Goal: Information Seeking & Learning: Learn about a topic

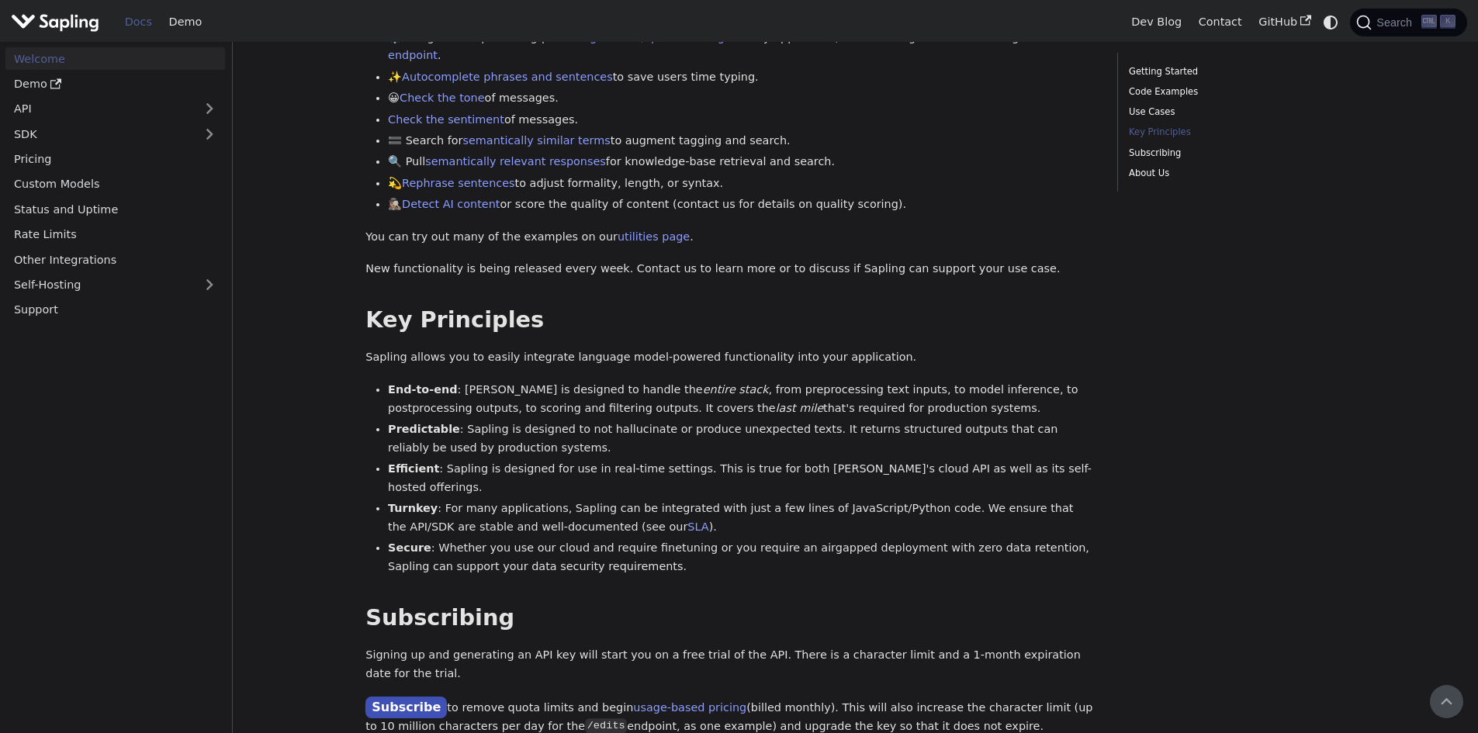
scroll to position [670, 0]
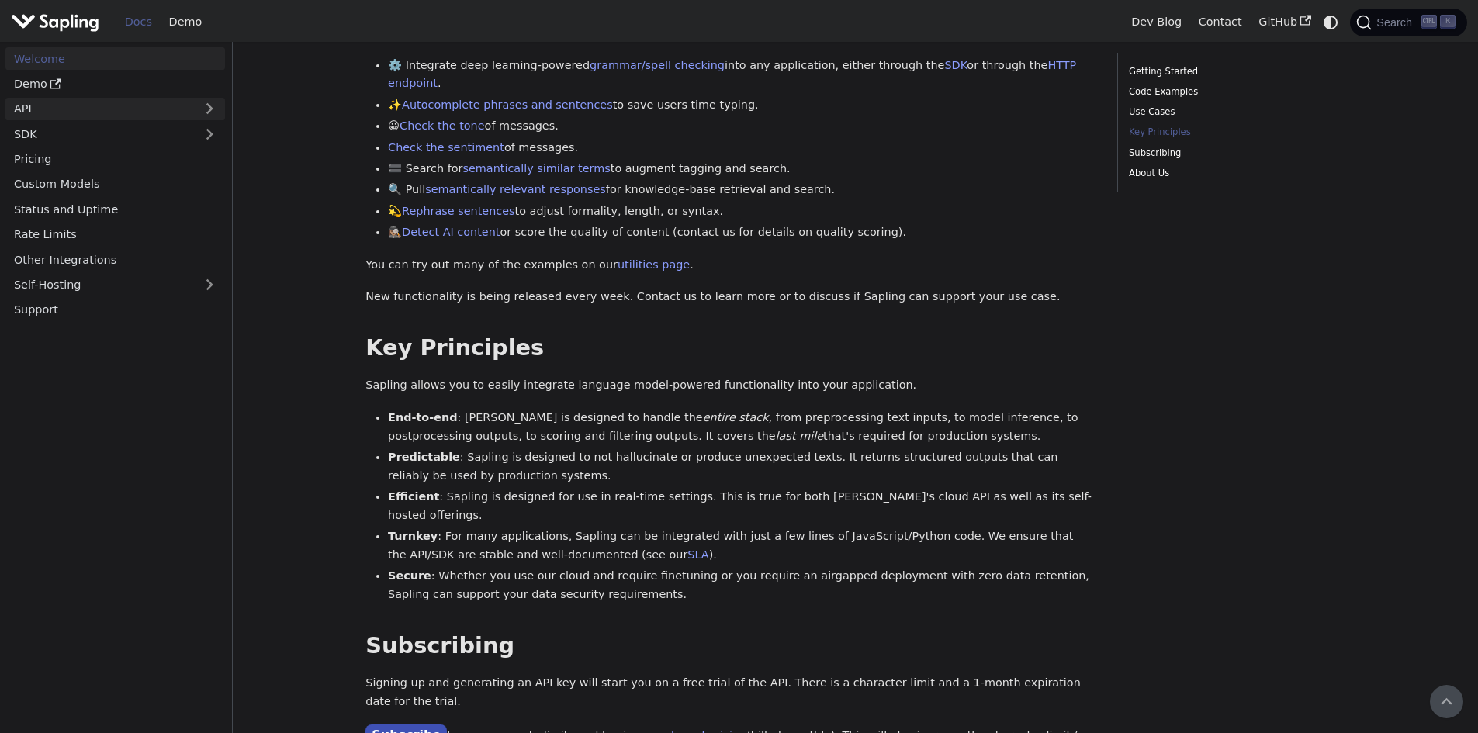
click at [154, 102] on link "API" at bounding box center [99, 109] width 189 height 23
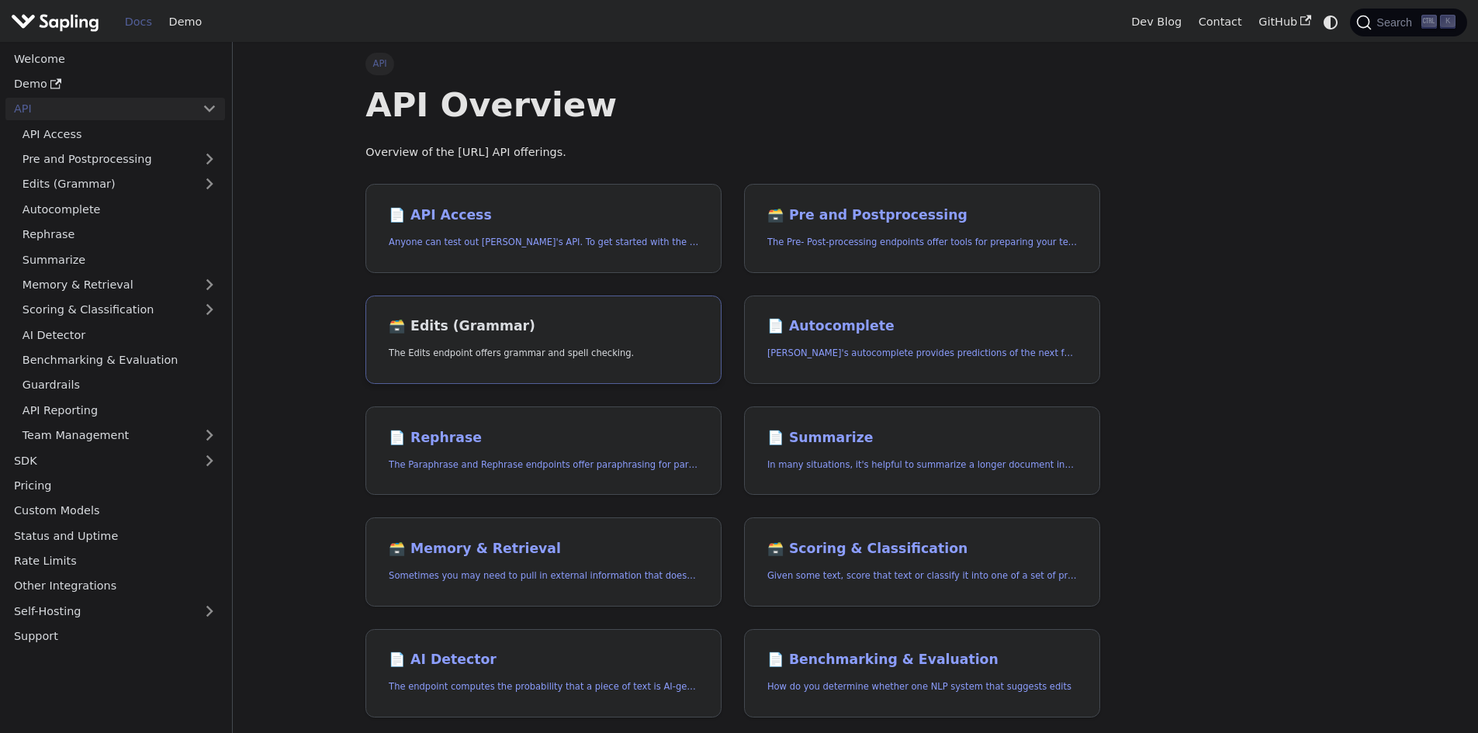
click at [625, 348] on p "The Edits endpoint offers grammar and spell checking." at bounding box center [544, 353] width 310 height 15
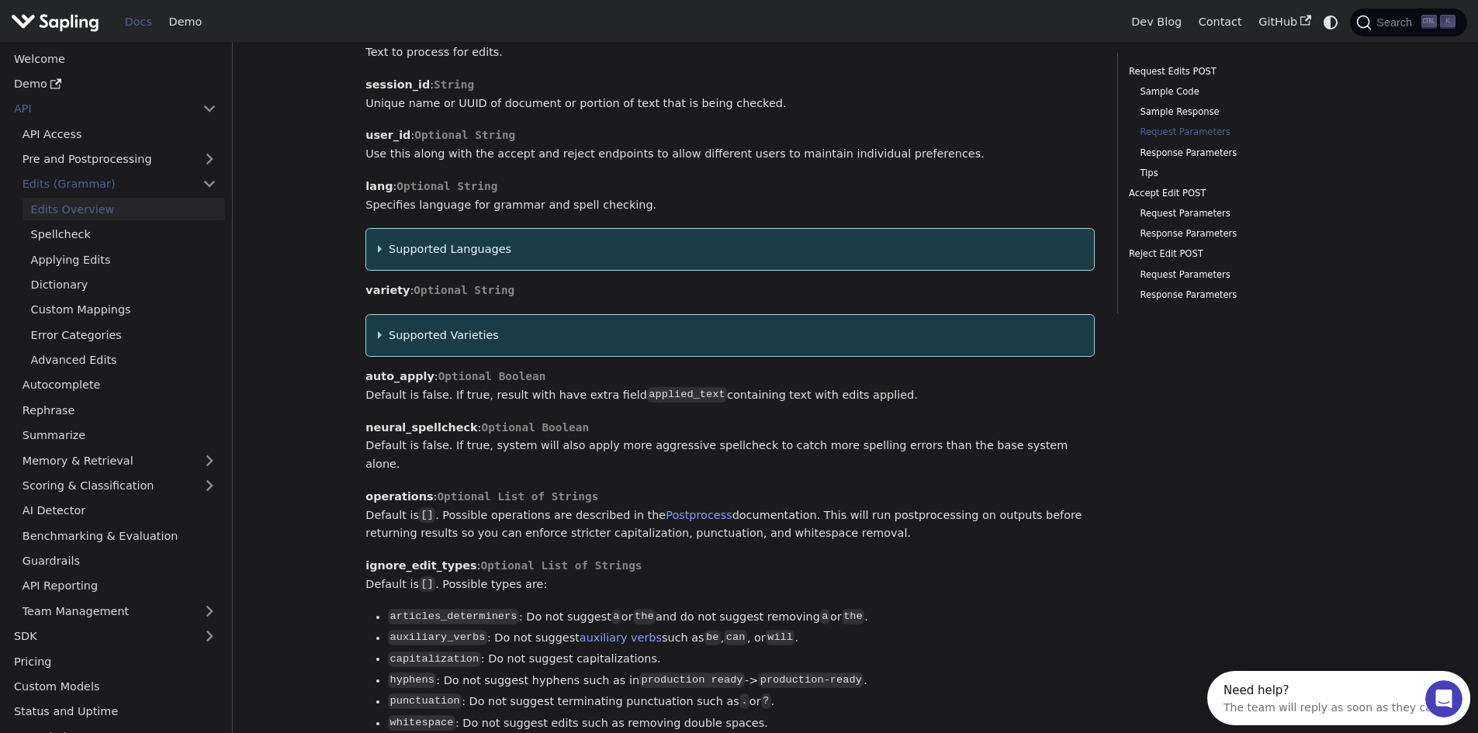
scroll to position [1629, 0]
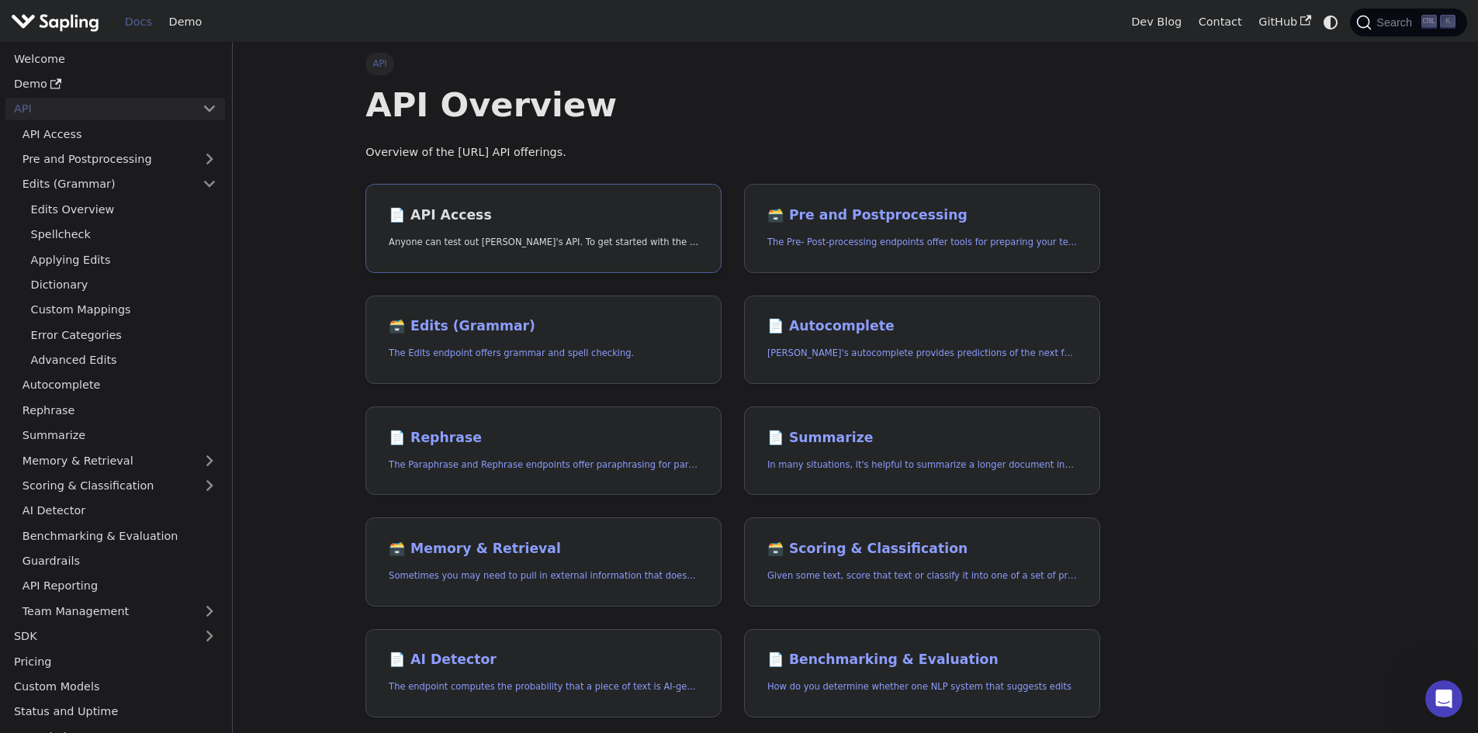
click at [566, 237] on p "Anyone can test out [PERSON_NAME]'s API. To get started with the API, simply:" at bounding box center [544, 242] width 310 height 15
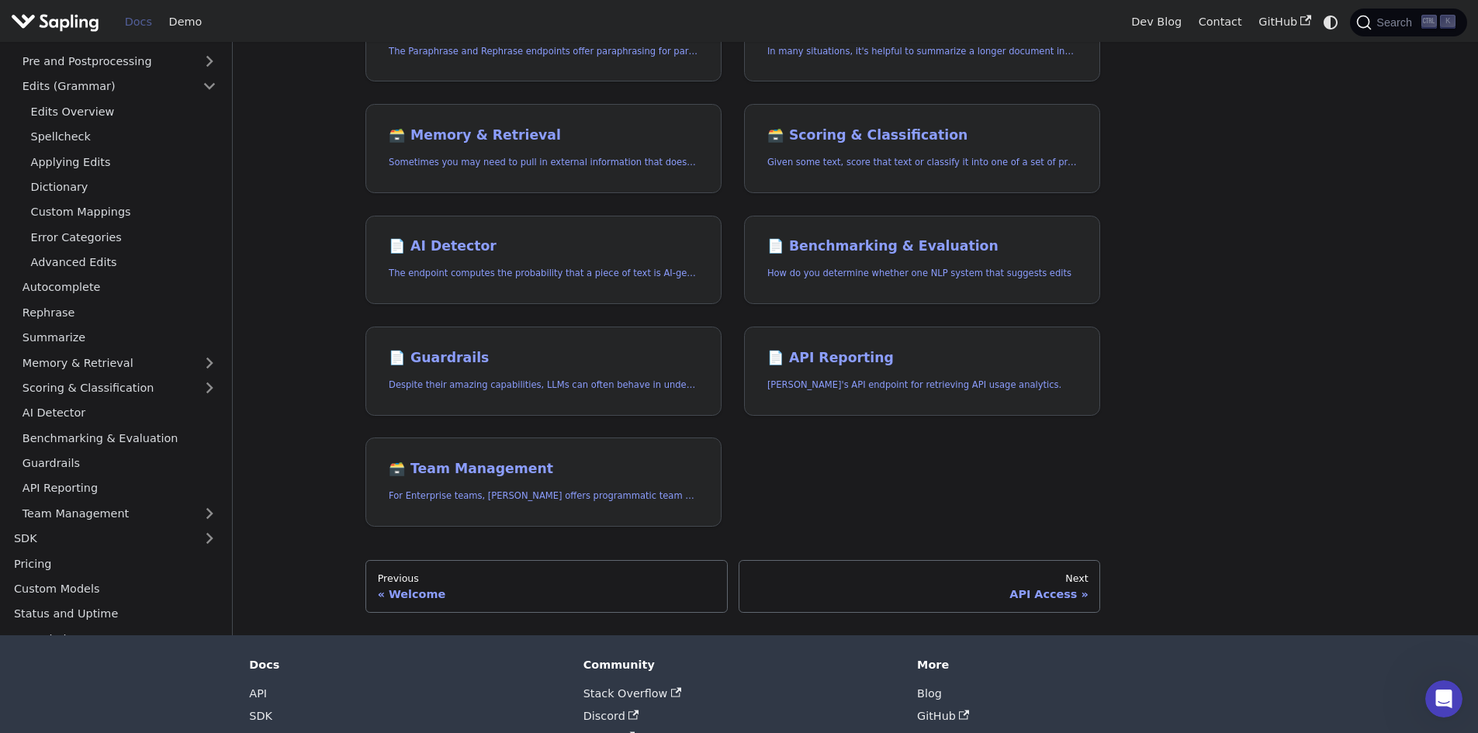
scroll to position [466, 0]
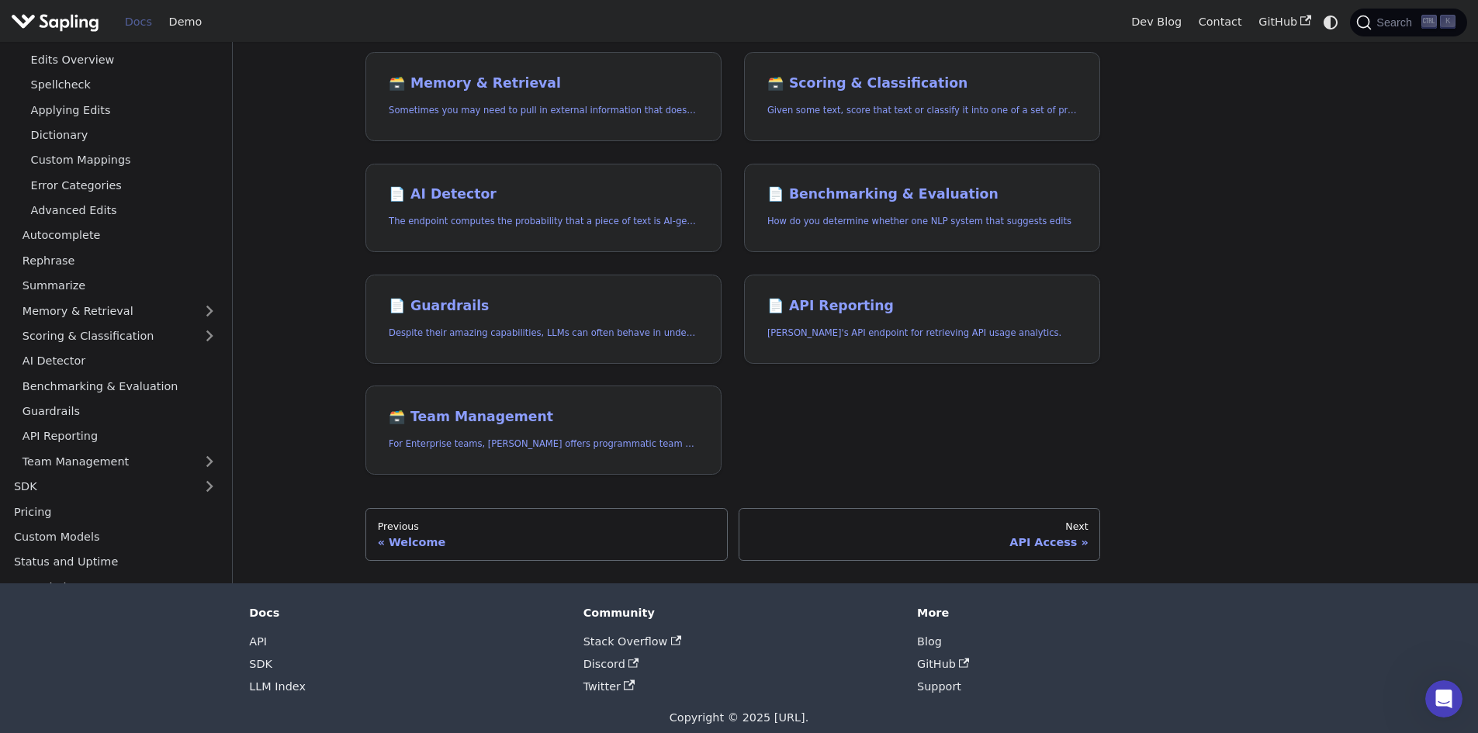
scroll to position [670, 0]
